Goal: Task Accomplishment & Management: Use online tool/utility

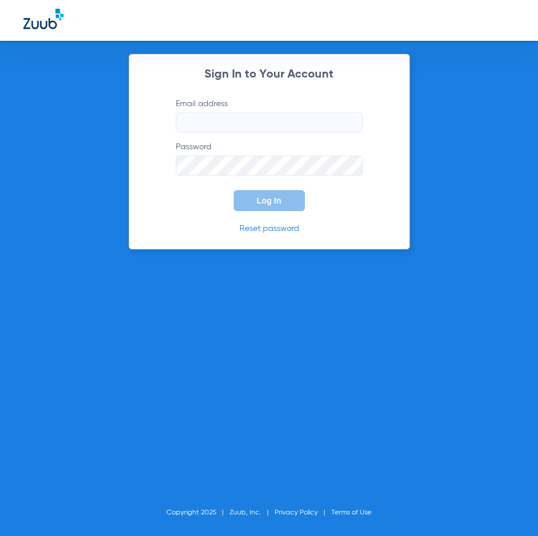
click at [234, 127] on input "Email address" at bounding box center [269, 123] width 187 height 20
type input "[EMAIL_ADDRESS][DOMAIN_NAME]"
click at [271, 197] on span "Log In" at bounding box center [269, 200] width 25 height 9
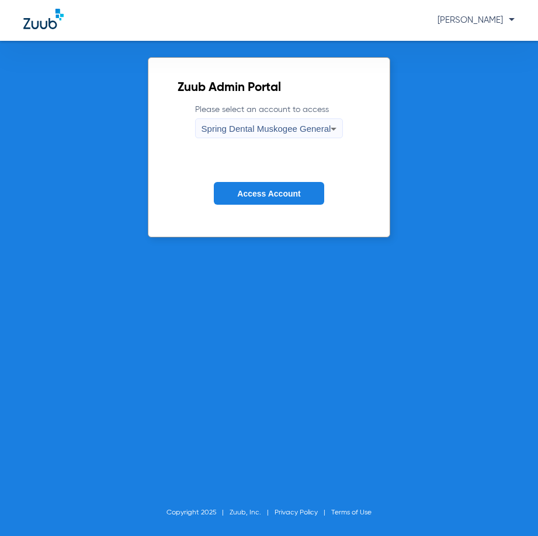
click at [278, 204] on button "Access Account" at bounding box center [269, 193] width 110 height 23
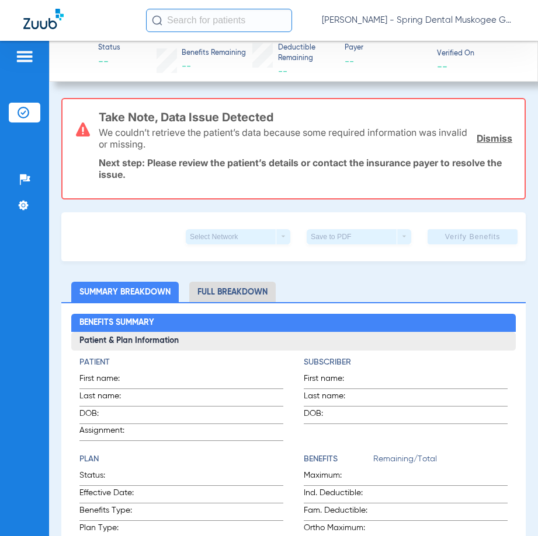
click at [23, 54] on img at bounding box center [24, 57] width 19 height 14
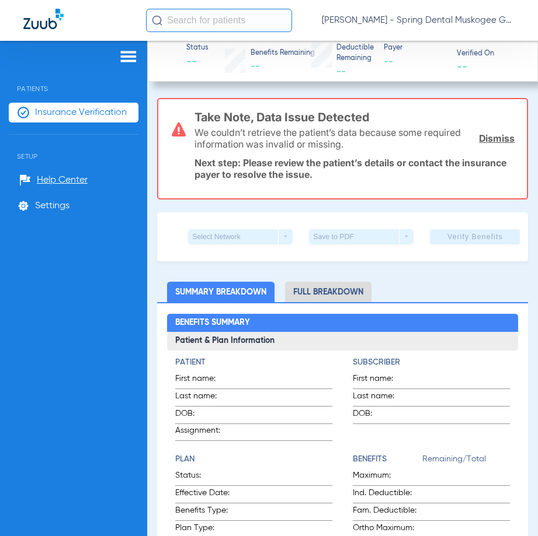
click at [76, 111] on span "Insurance Verification" at bounding box center [81, 113] width 92 height 12
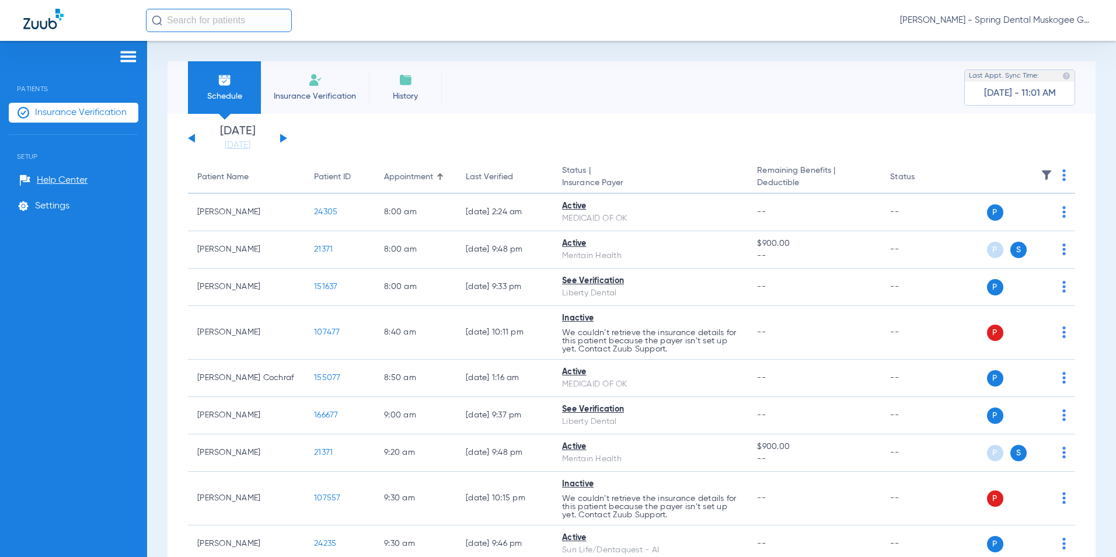
click at [537, 175] on img at bounding box center [1064, 175] width 4 height 12
click at [537, 222] on span "Verify All" at bounding box center [1010, 221] width 73 height 8
